Goal: Check status

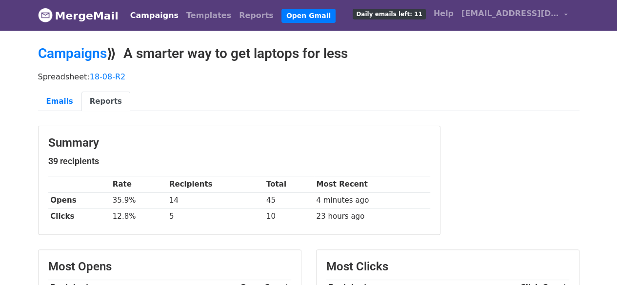
click at [152, 20] on link "Campaigns" at bounding box center [154, 16] width 56 height 20
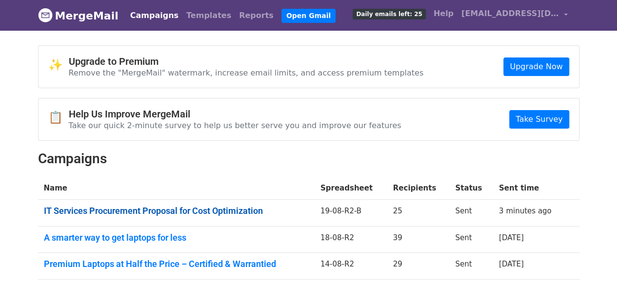
click at [212, 207] on link "IT Services Procurement Proposal for Cost Optimization" at bounding box center [176, 211] width 265 height 11
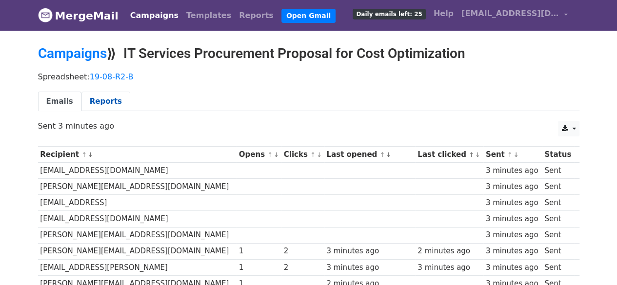
click at [104, 98] on link "Reports" at bounding box center [105, 102] width 49 height 20
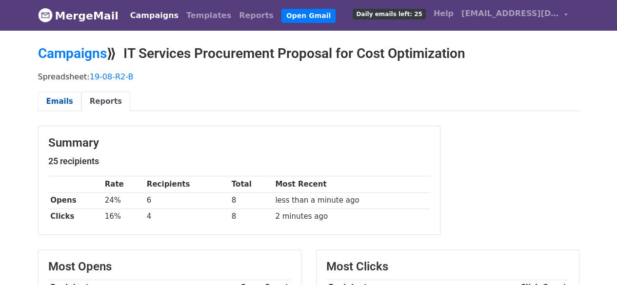
click at [58, 100] on link "Emails" at bounding box center [59, 102] width 43 height 20
